Goal: Information Seeking & Learning: Learn about a topic

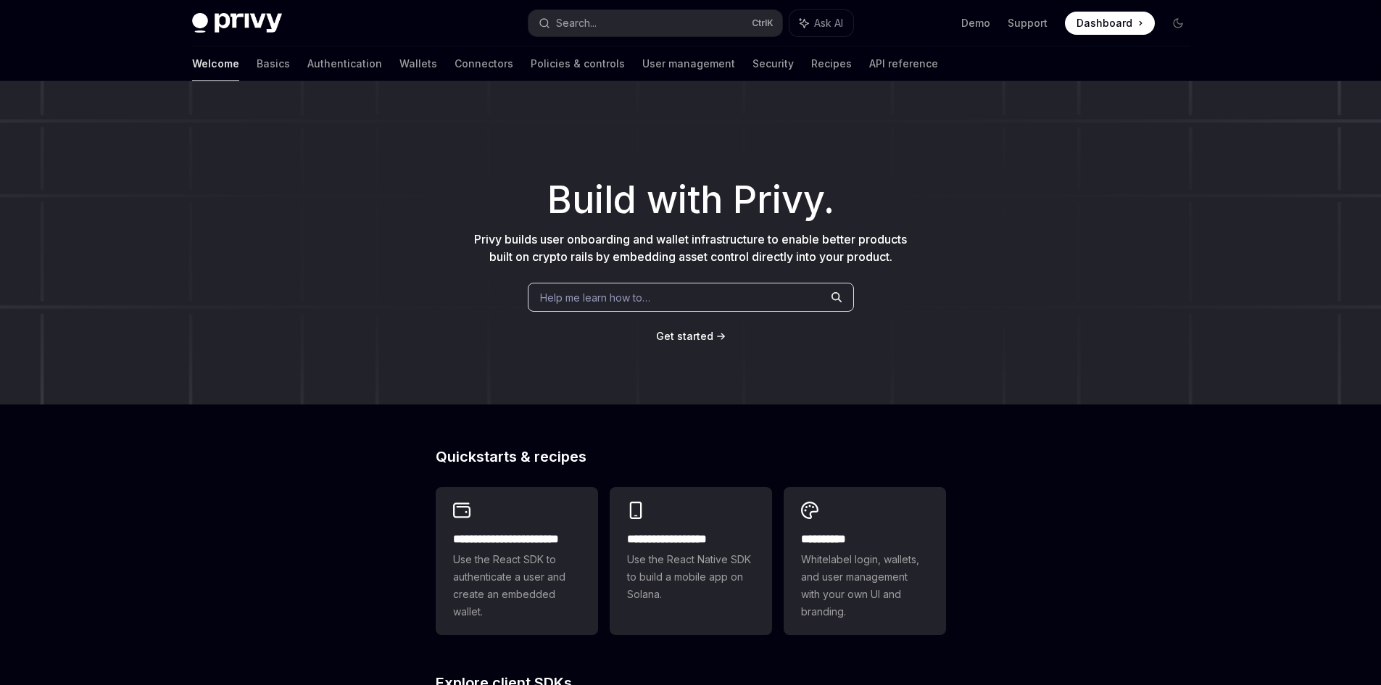
scroll to position [460, 0]
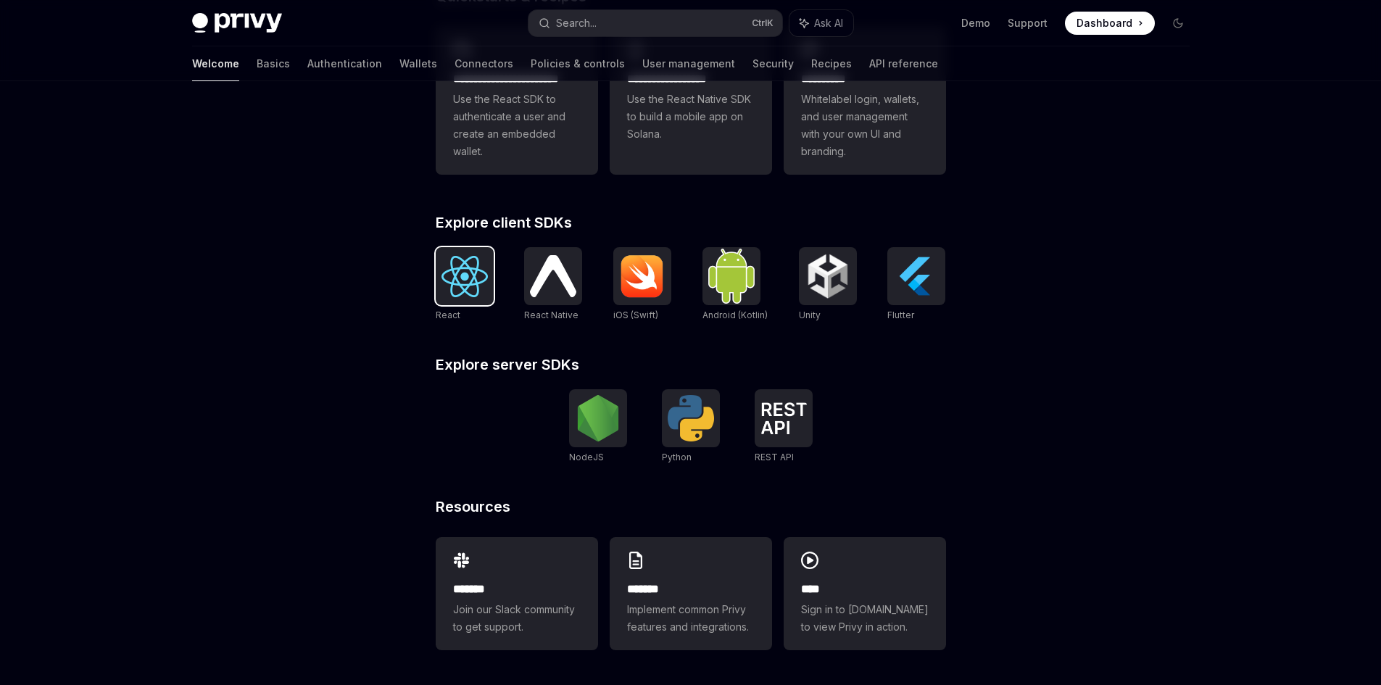
type textarea "*"
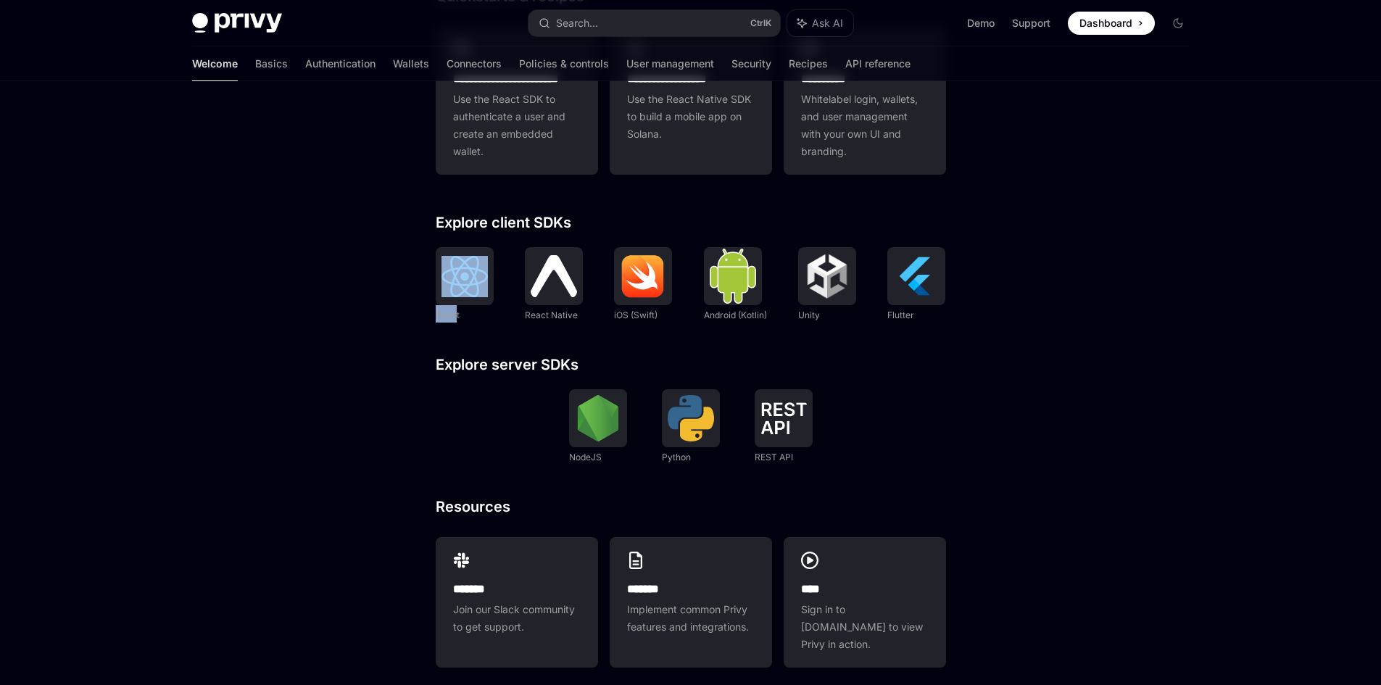
click at [455, 312] on div "**********" at bounding box center [690, 162] width 1381 height 1082
drag, startPoint x: 407, startPoint y: 305, endPoint x: 411, endPoint y: 278, distance: 26.5
click at [406, 305] on div "**********" at bounding box center [690, 162] width 1381 height 1082
click at [411, 241] on div "**********" at bounding box center [690, 162] width 1381 height 1082
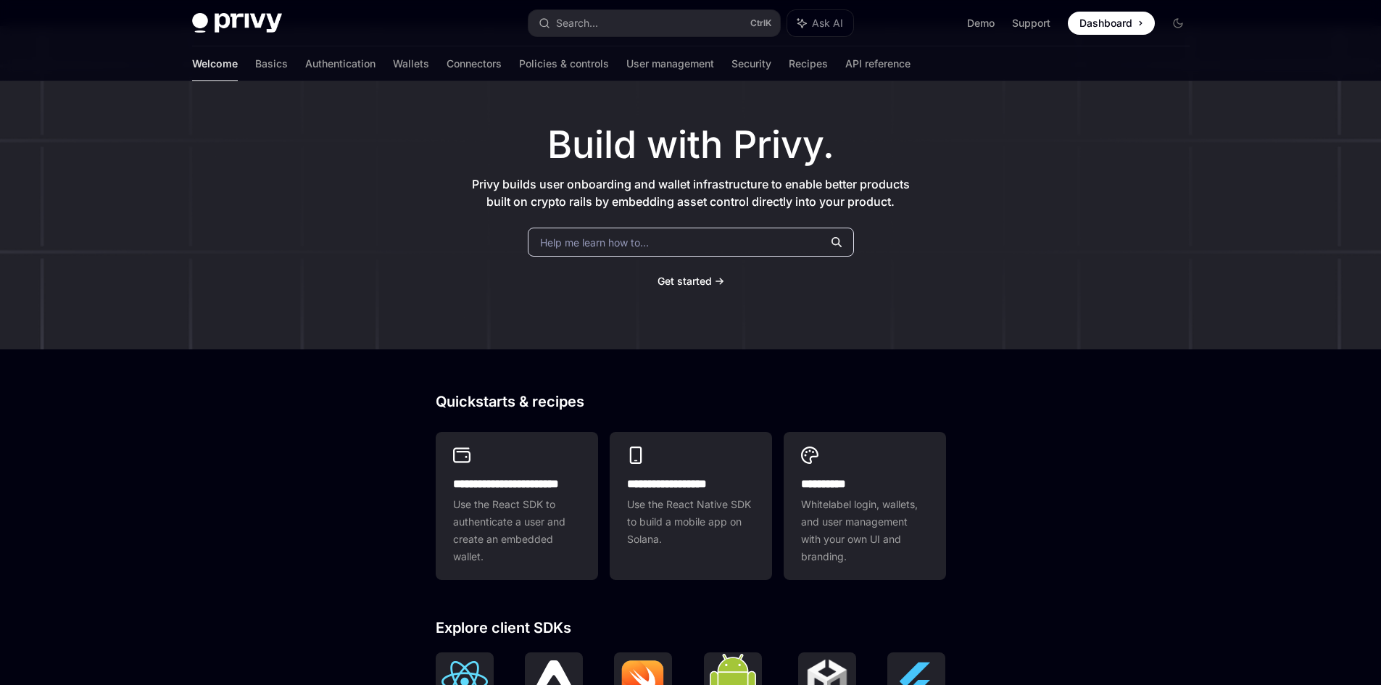
scroll to position [0, 0]
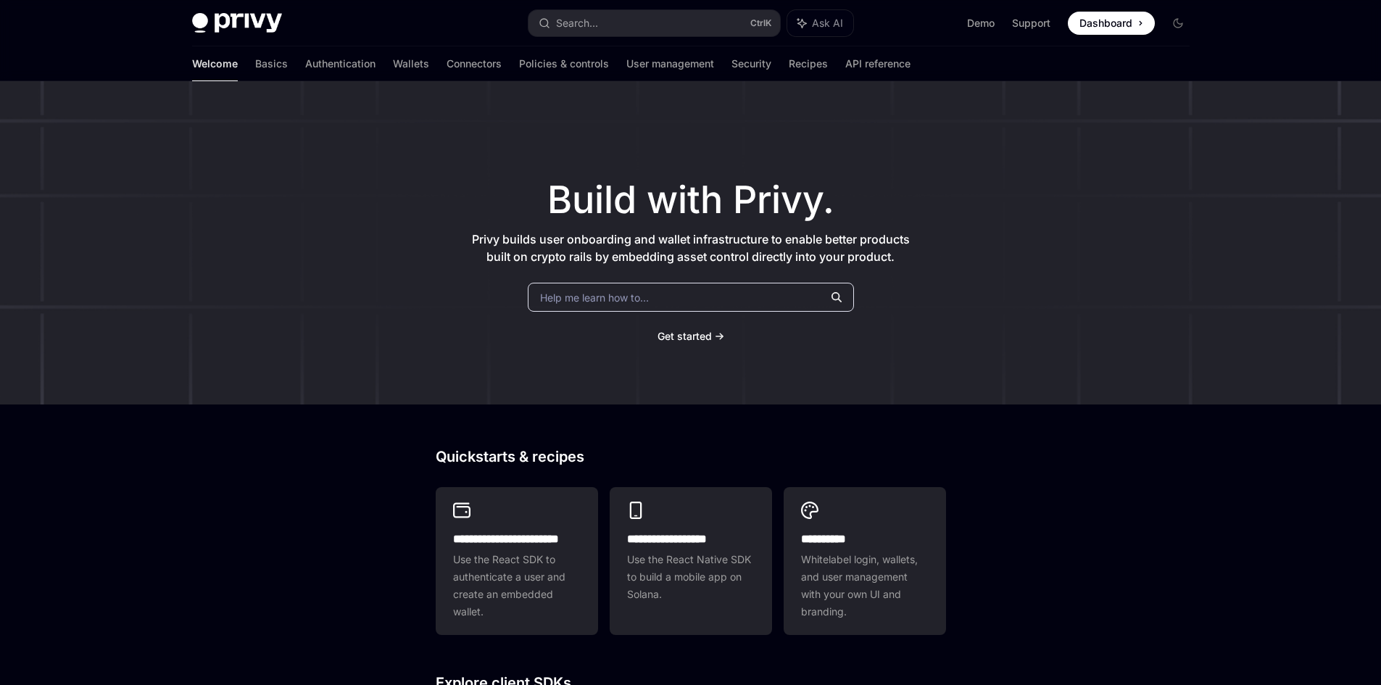
drag, startPoint x: 989, startPoint y: 376, endPoint x: 1057, endPoint y: 247, distance: 145.9
click at [985, 21] on link "Demo" at bounding box center [981, 23] width 28 height 15
click at [393, 69] on link "Wallets" at bounding box center [411, 63] width 36 height 35
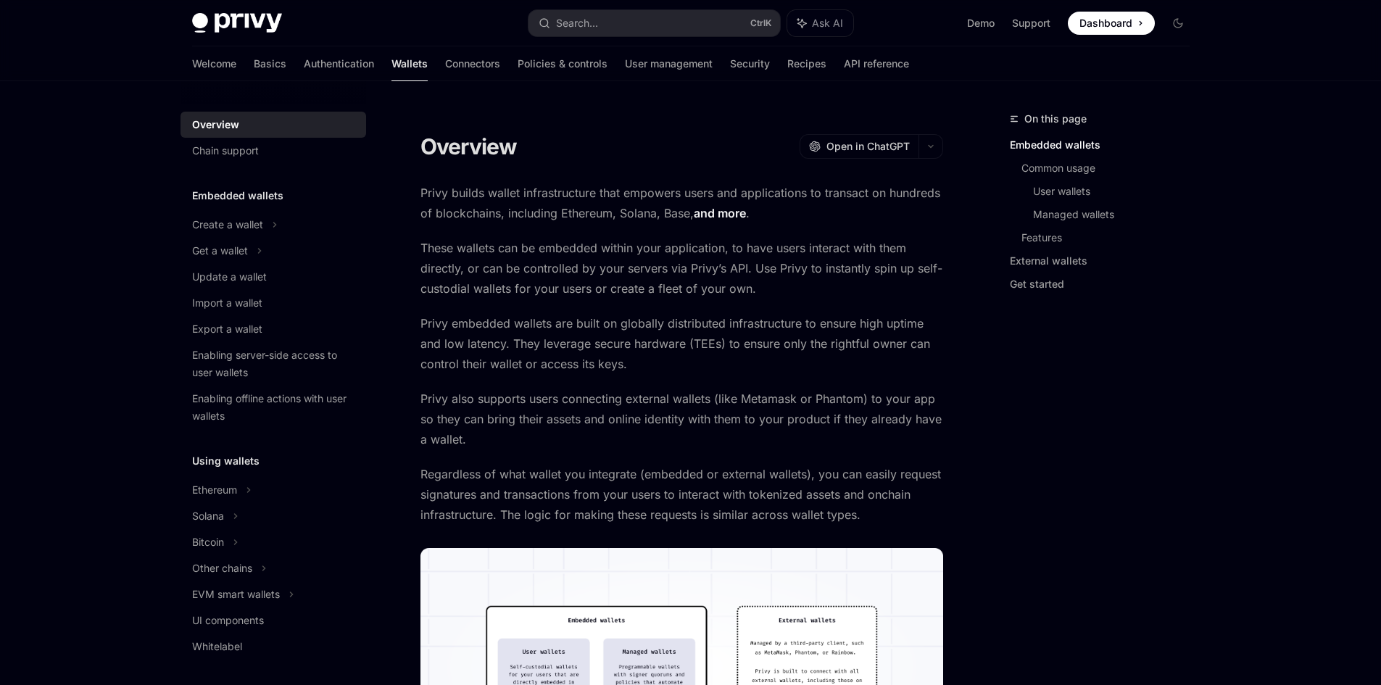
type textarea "*"
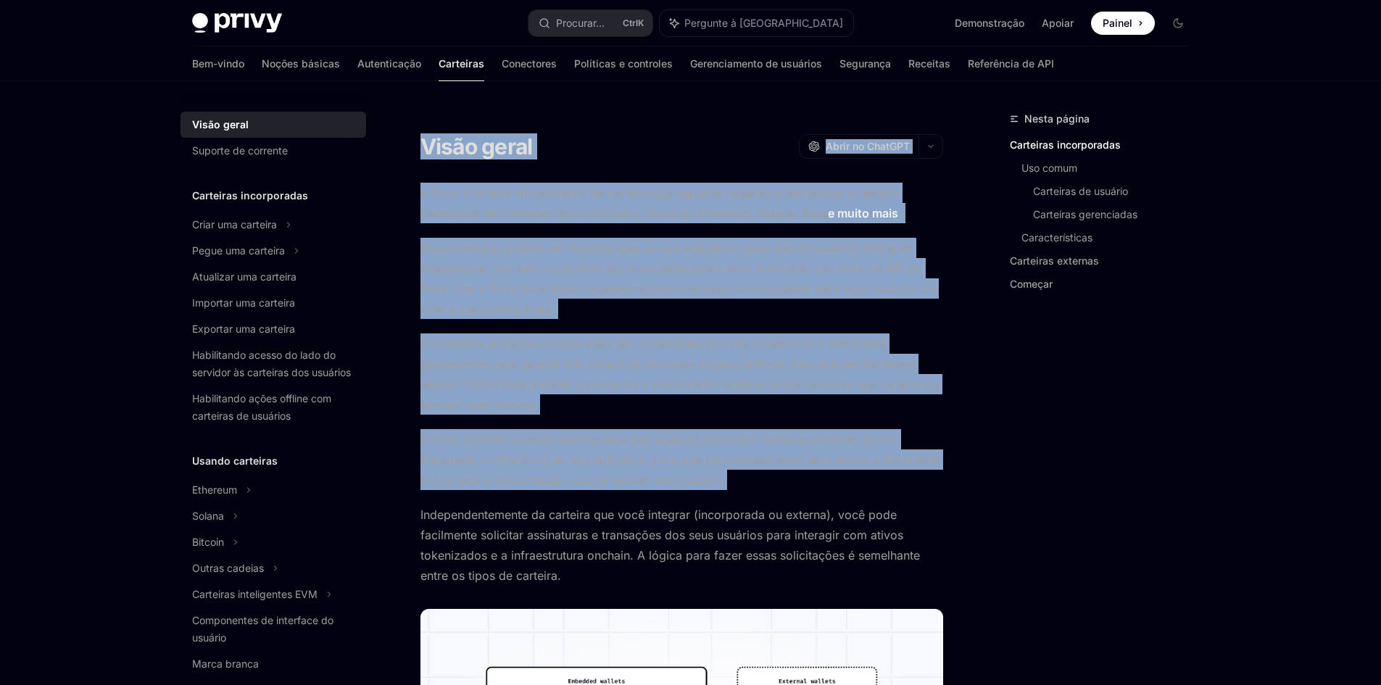
drag, startPoint x: 426, startPoint y: 154, endPoint x: 868, endPoint y: 481, distance: 549.6
click at [868, 481] on span "O Privy também oferece suporte para que usuários conectem carteiras externas (c…" at bounding box center [682, 459] width 523 height 61
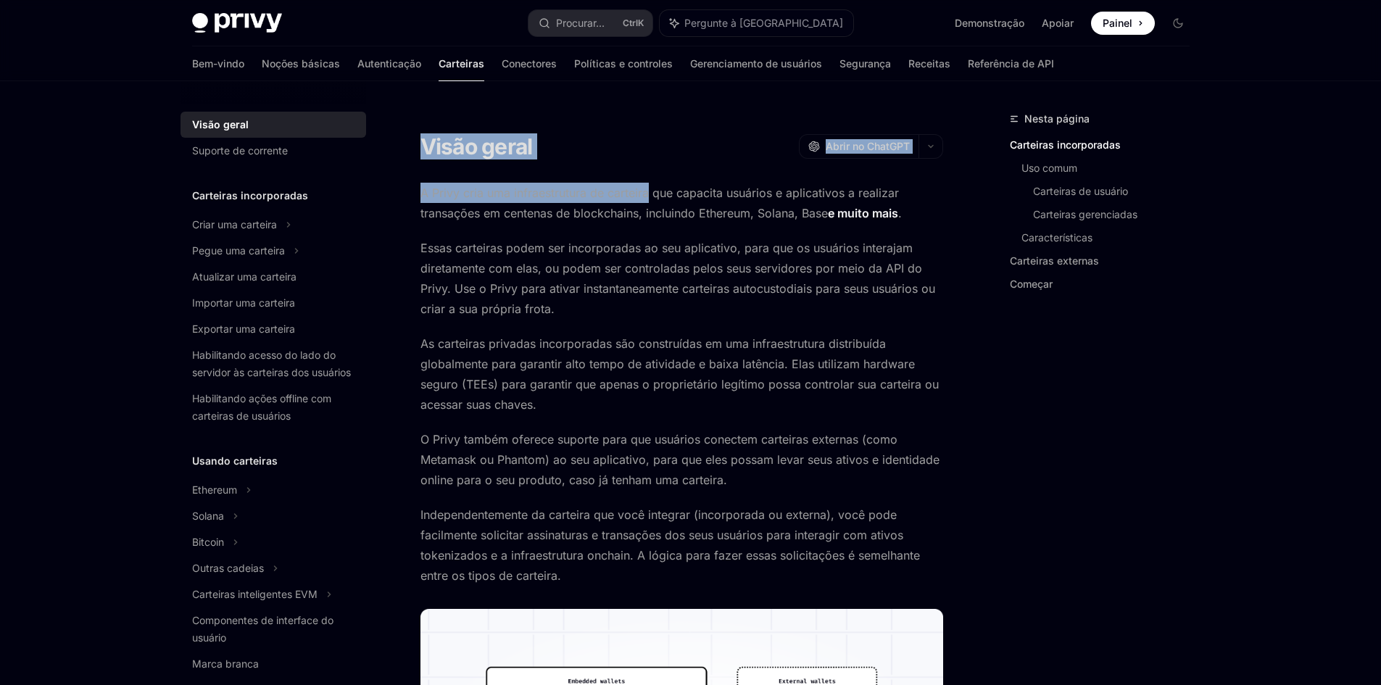
drag, startPoint x: 413, startPoint y: 144, endPoint x: 655, endPoint y: 212, distance: 251.8
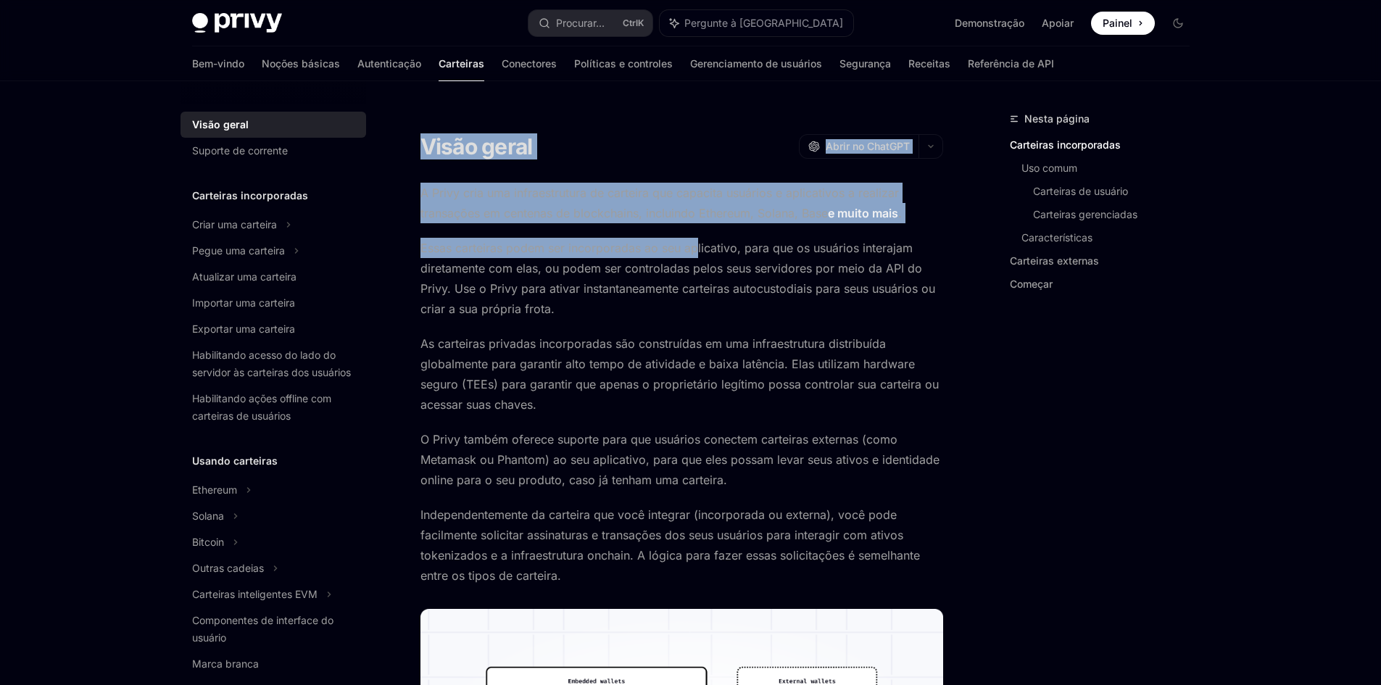
drag, startPoint x: 413, startPoint y: 150, endPoint x: 703, endPoint y: 254, distance: 308.0
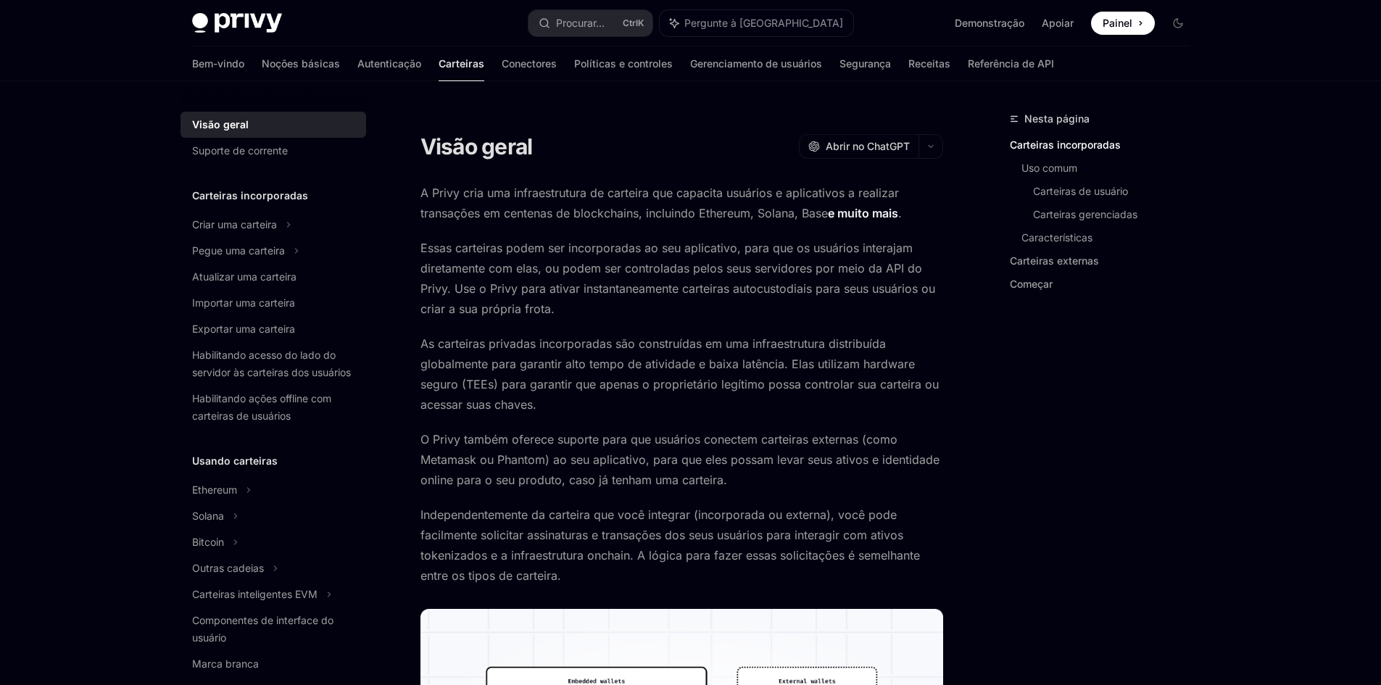
click at [705, 254] on font "Essas carteiras podem ser incorporadas ao seu aplicativo, para que os usuários …" at bounding box center [678, 278] width 515 height 75
drag, startPoint x: 410, startPoint y: 148, endPoint x: 542, endPoint y: 143, distance: 132.8
click at [637, 138] on div "Visão geral OpenAI Abrir no ChatGPT" at bounding box center [682, 146] width 523 height 26
click at [737, 158] on div "Visão geral OpenAI Abrir no ChatGPT" at bounding box center [682, 146] width 523 height 26
